Goal: Transaction & Acquisition: Register for event/course

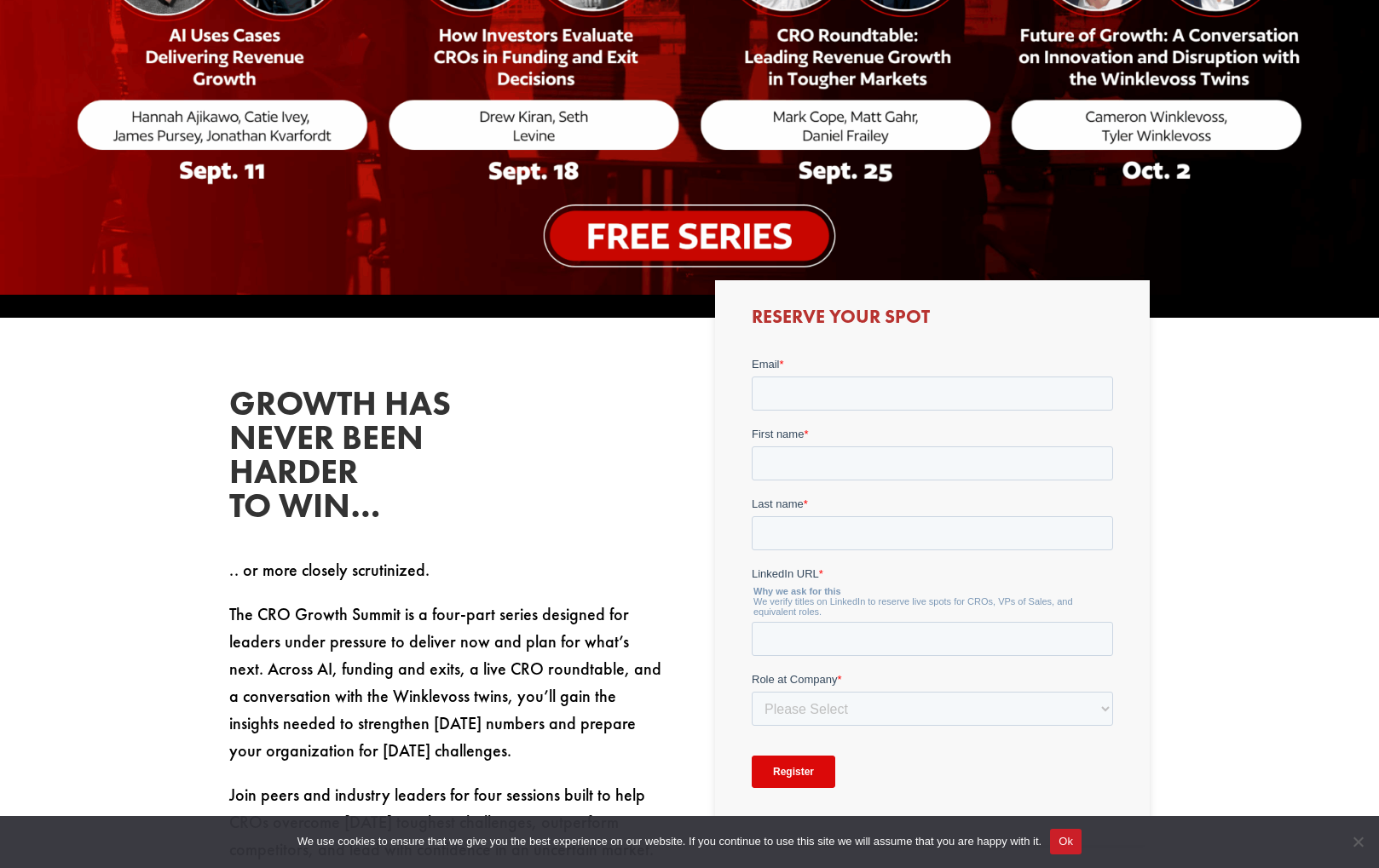
scroll to position [537, 0]
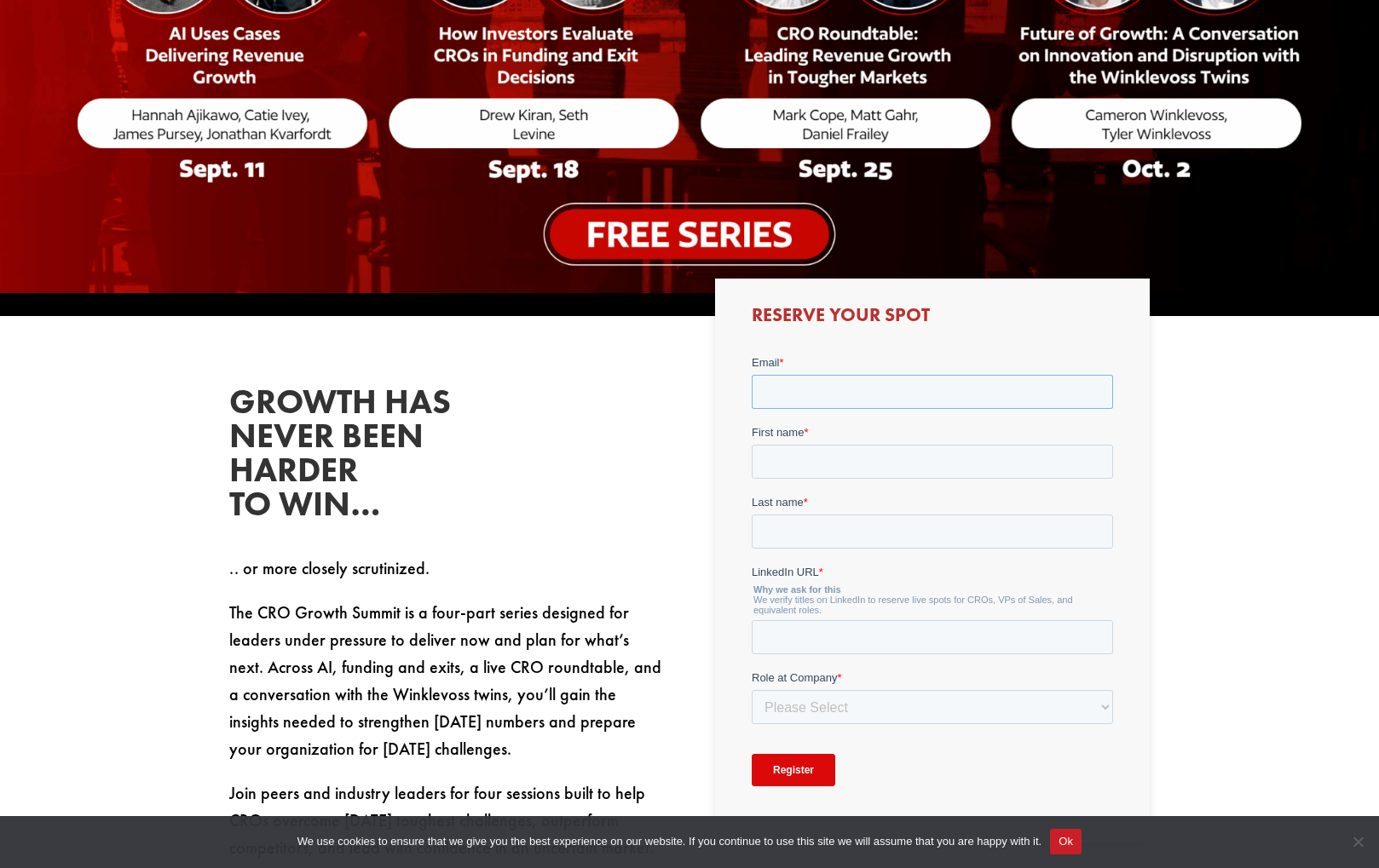
click at [840, 404] on input "Email *" at bounding box center [931, 391] width 361 height 34
type input "[EMAIL_ADDRESS][DOMAIN_NAME]"
type input "[PERSON_NAME]"
click at [848, 639] on input "LinkedIn URL *" at bounding box center [931, 636] width 361 height 34
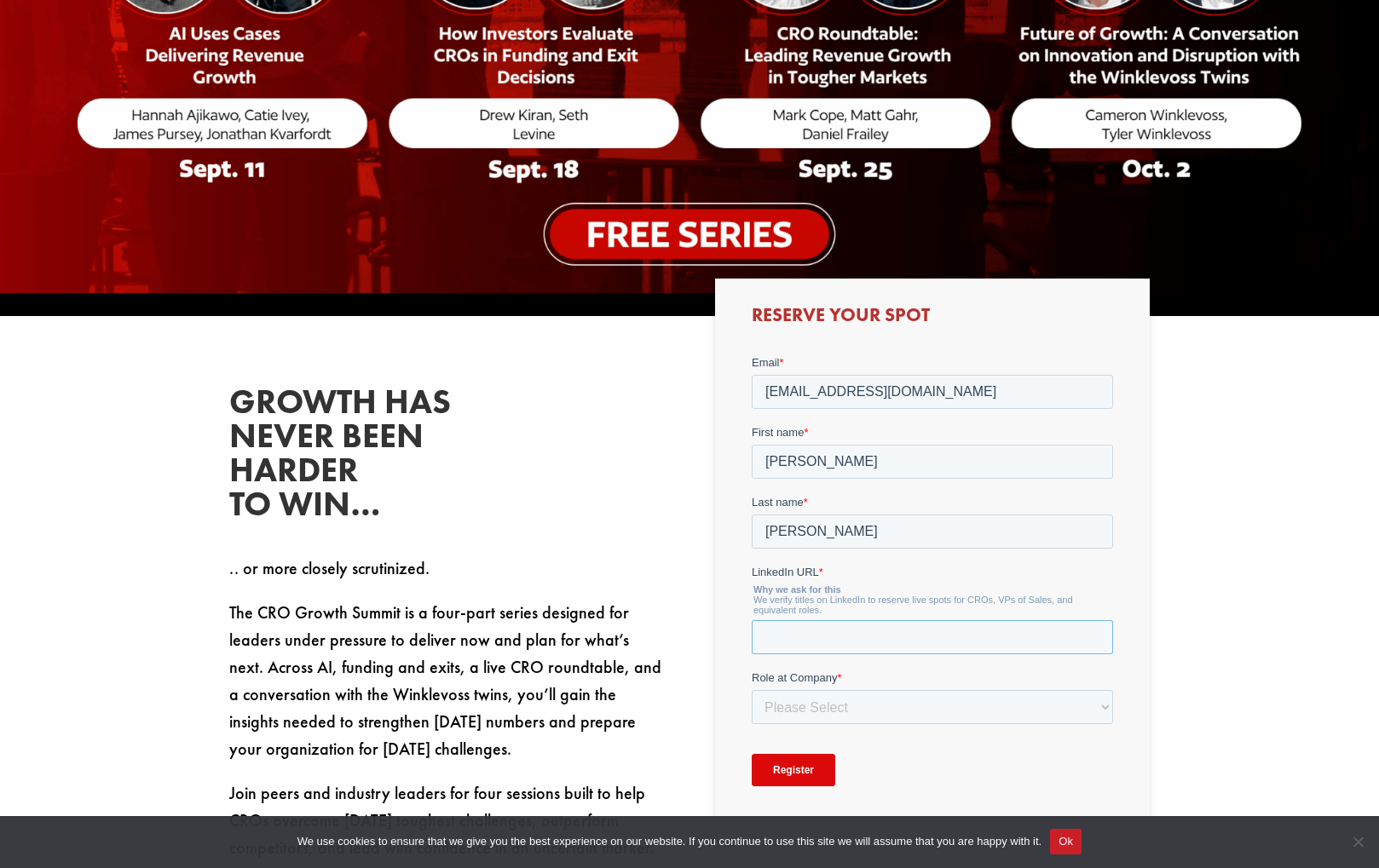
paste input "[URL][DOMAIN_NAME]"
type input "[URL][DOMAIN_NAME]"
click at [849, 714] on select "Please Select C-Level (CRO, CSO, etc) Senior Leadership (VP of Sales, VP of Ena…" at bounding box center [931, 706] width 361 height 34
select select "Senior Leadership (VP of Sales, VP of Enablement, etc)"
click at [751, 689] on select "Please Select C-Level (CRO, CSO, etc) Senior Leadership (VP of Sales, VP of Ena…" at bounding box center [931, 706] width 361 height 34
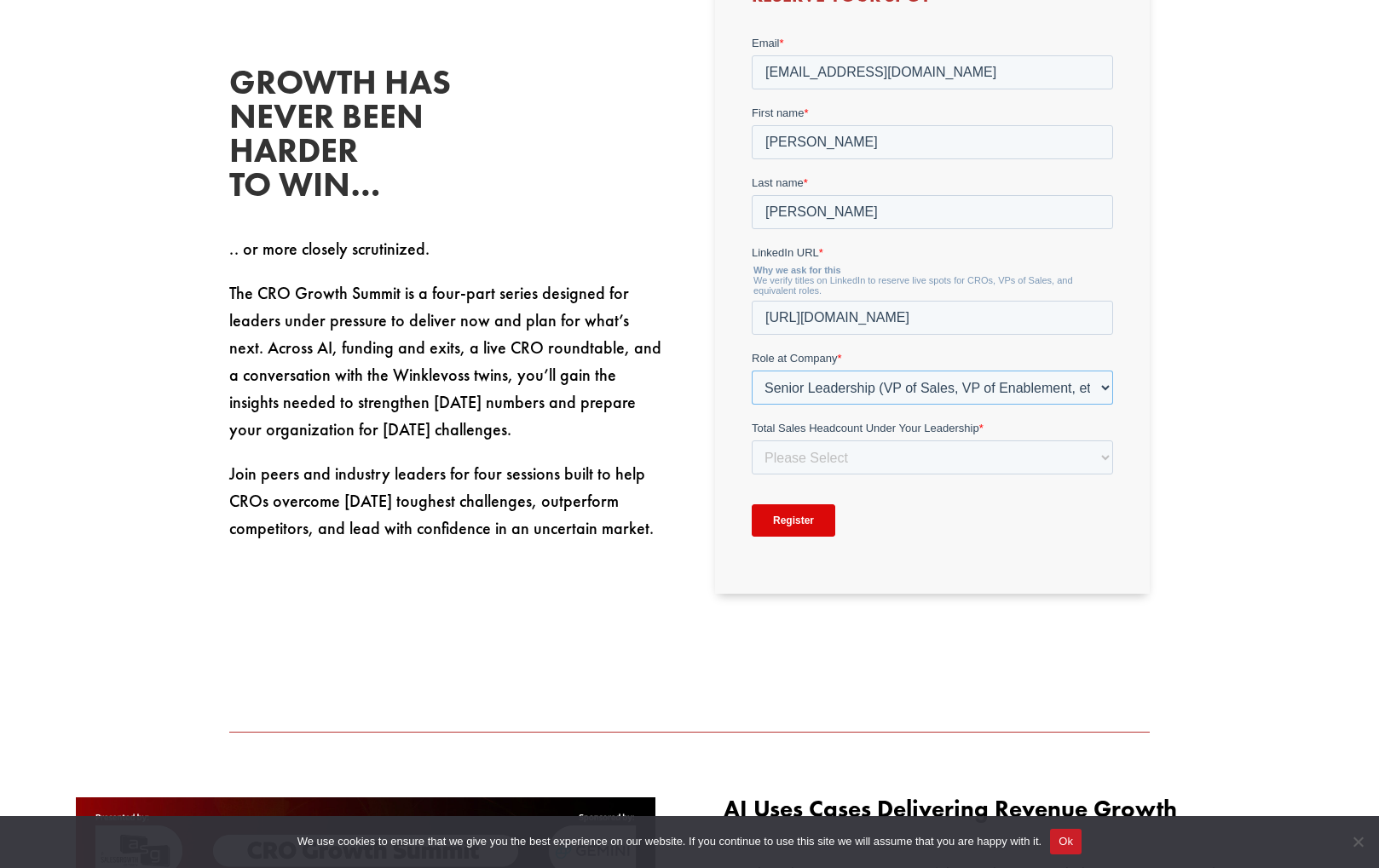
scroll to position [858, 0]
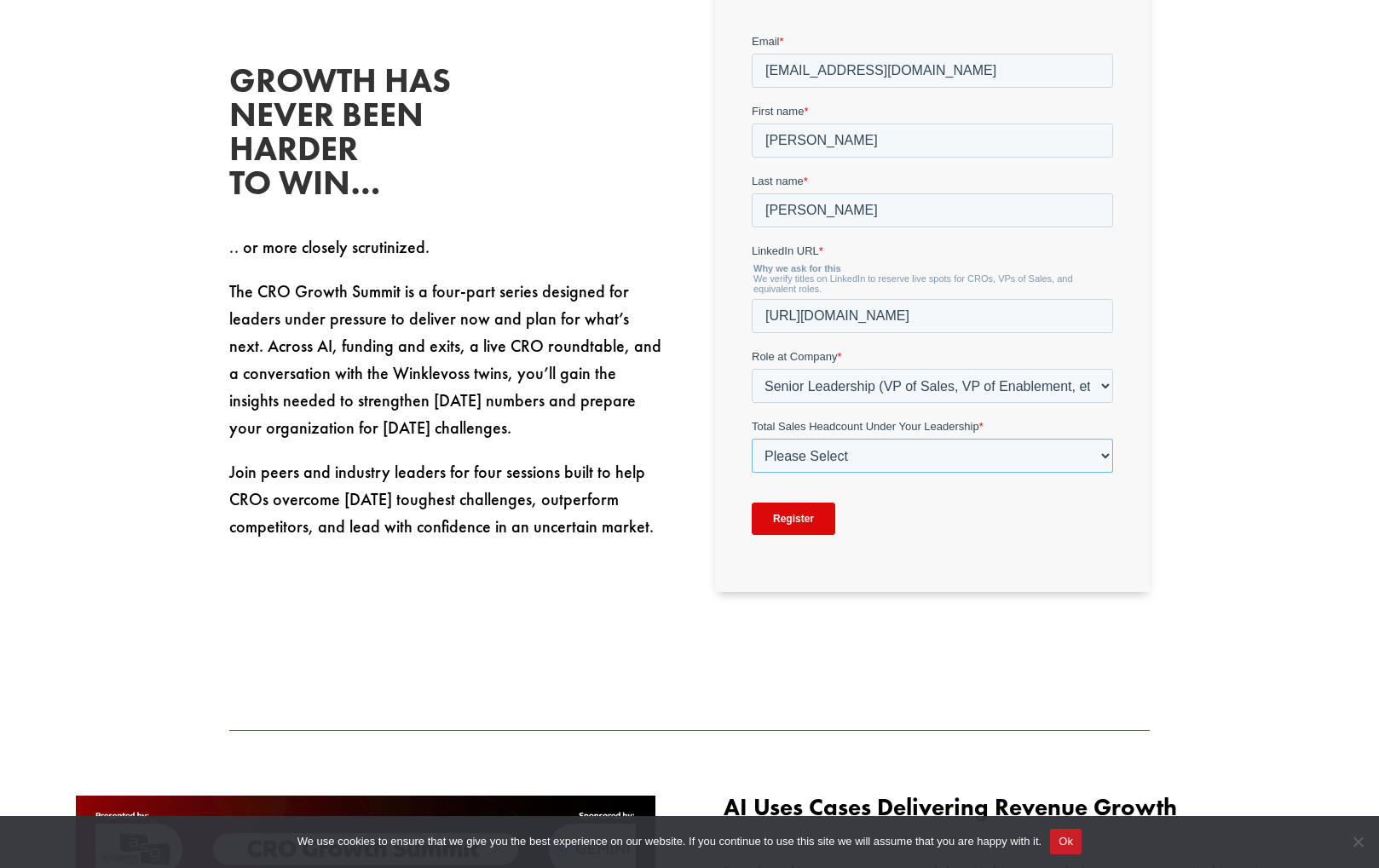
click at [1101, 455] on select "Please Select Just Me 1-9 [PHONE_NUMBER] [PHONE_NUMBER]+" at bounding box center [931, 455] width 361 height 34
select select "1-9"
click at [751, 438] on select "Please Select Just Me 1-9 [PHONE_NUMBER] [PHONE_NUMBER]+" at bounding box center [931, 455] width 361 height 34
click at [790, 521] on input "Register" at bounding box center [792, 517] width 84 height 32
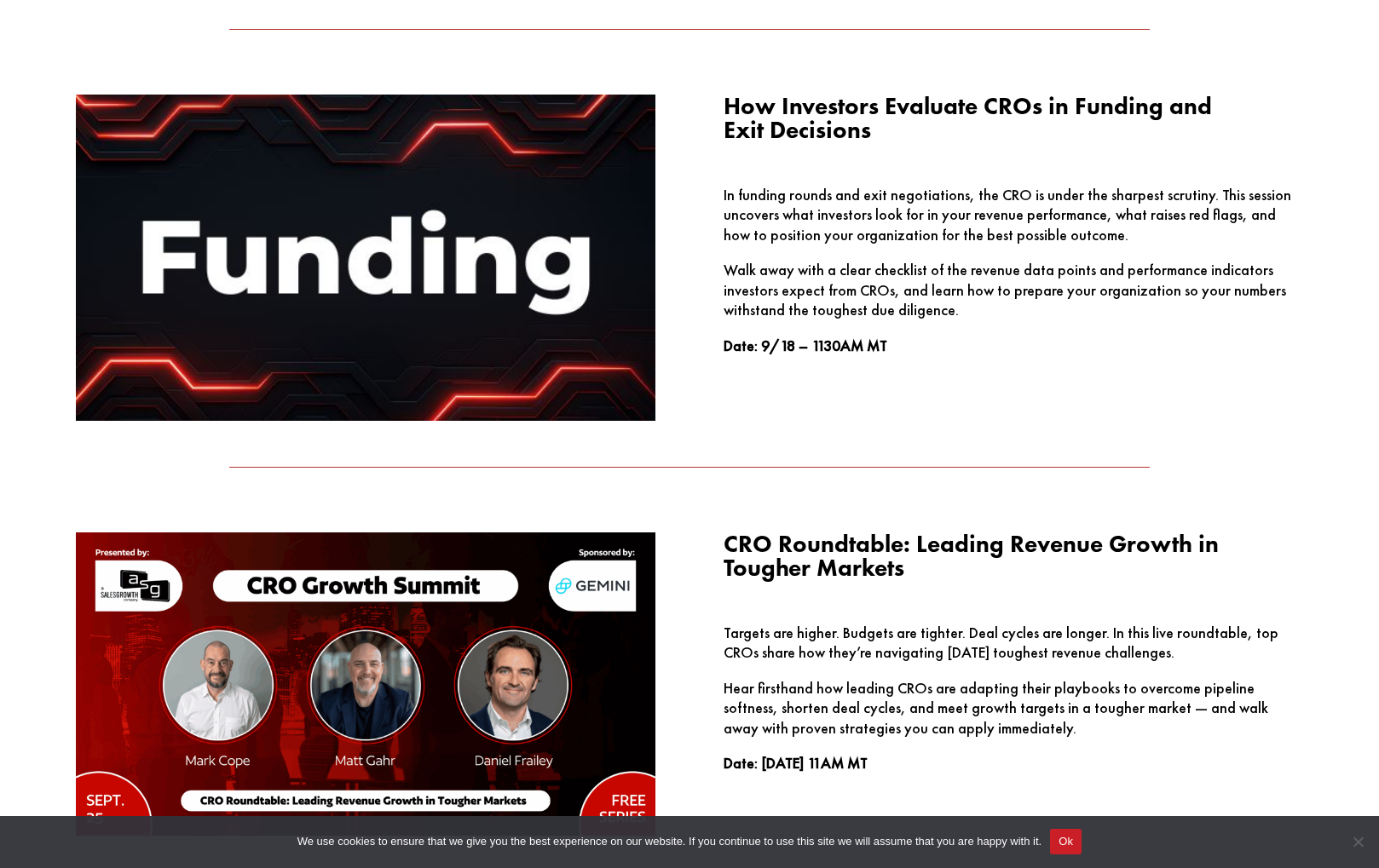
scroll to position [1975, 0]
